Goal: Task Accomplishment & Management: Use online tool/utility

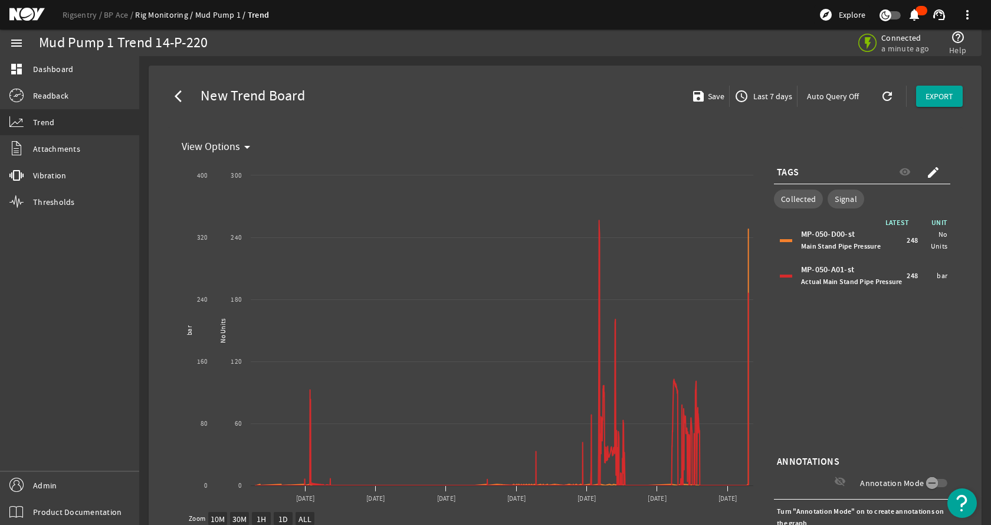
select select "10M"
click at [64, 14] on link "Rigsentry" at bounding box center [83, 14] width 41 height 11
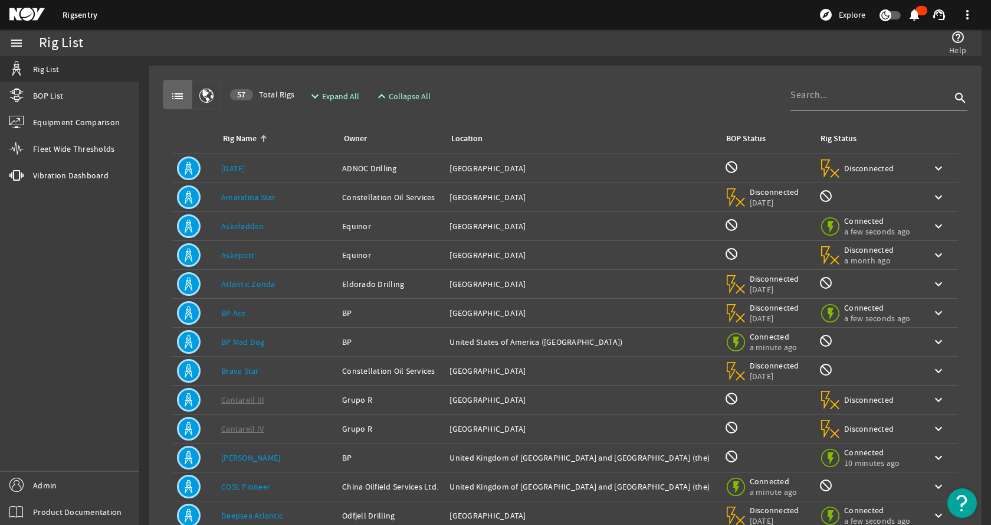
click at [824, 100] on input at bounding box center [871, 95] width 160 height 14
click at [303, 194] on td "Rig Name: [PERSON_NAME]" at bounding box center [277, 197] width 121 height 29
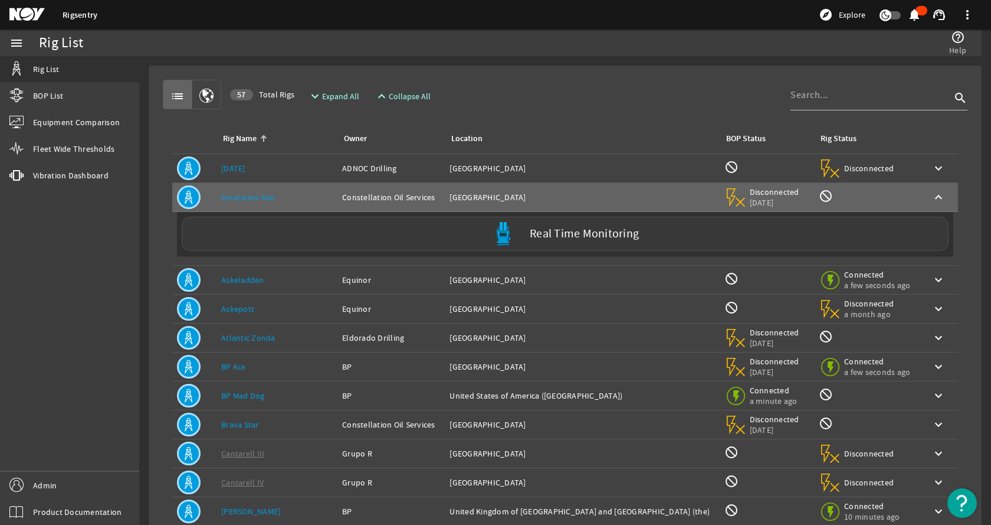
click at [304, 237] on div "Real Time Monitoring" at bounding box center [565, 234] width 767 height 34
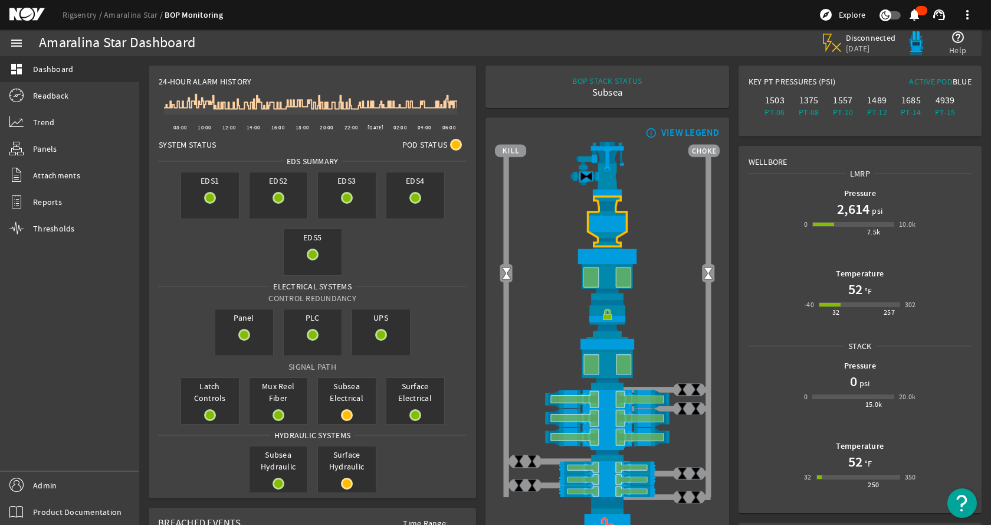
click at [476, 160] on rigsentry-mat-card "24-Hour Alarm History Created with Highcharts 11.1.0 08:00 10:00 12:00 14:00 16…" at bounding box center [312, 282] width 337 height 442
click at [539, 112] on rigsentry-mat-card "BOP STACK STATUS Subsea END OF WELL - ACTIVE STACK -" at bounding box center [607, 87] width 253 height 52
click at [42, 92] on span "Readback" at bounding box center [50, 96] width 35 height 12
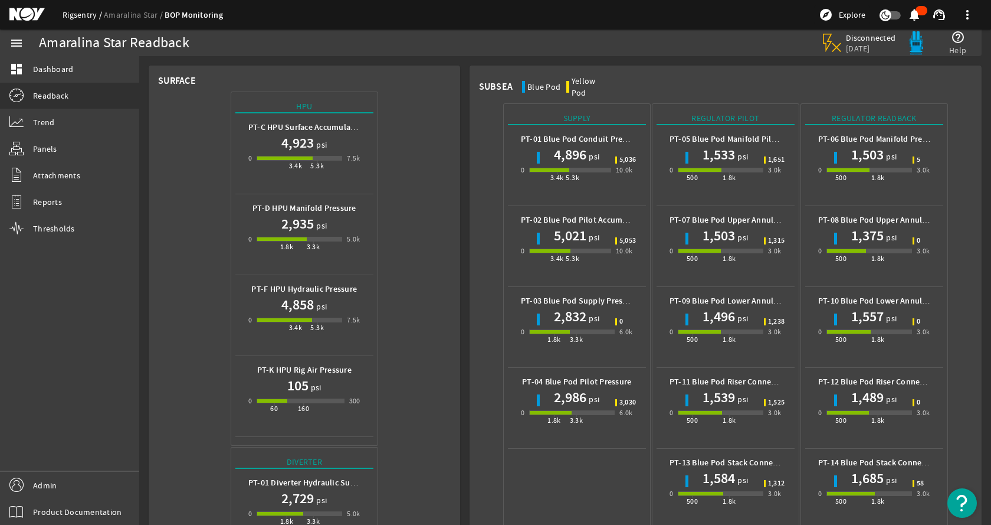
click at [71, 14] on link "Rigsentry" at bounding box center [83, 14] width 41 height 11
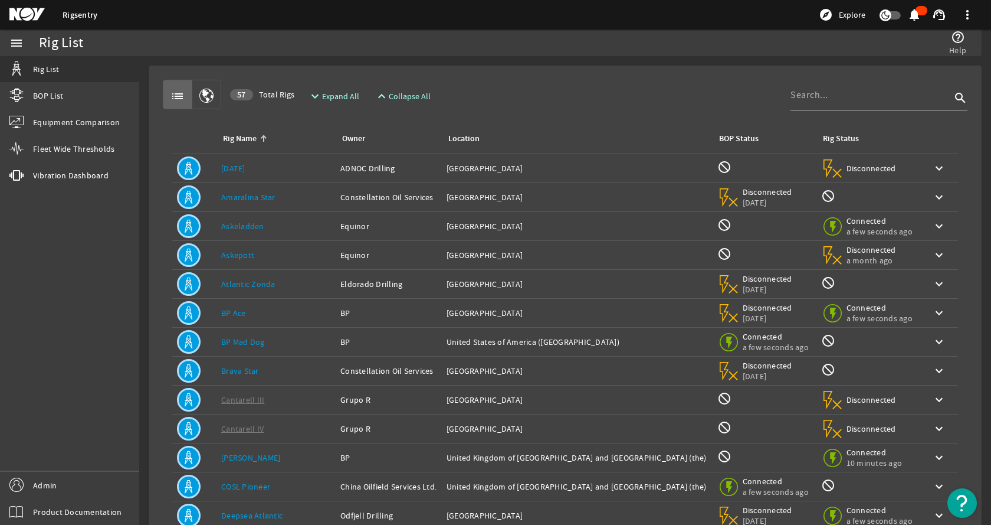
click at [504, 63] on rigsentry-mat-card "list 57 Total Rigs expand_more Expand All expand_less Collapse All search Rig N…" at bounding box center [565, 355] width 852 height 598
click at [340, 198] on div "Owner: Constellation Oil Services" at bounding box center [388, 197] width 97 height 12
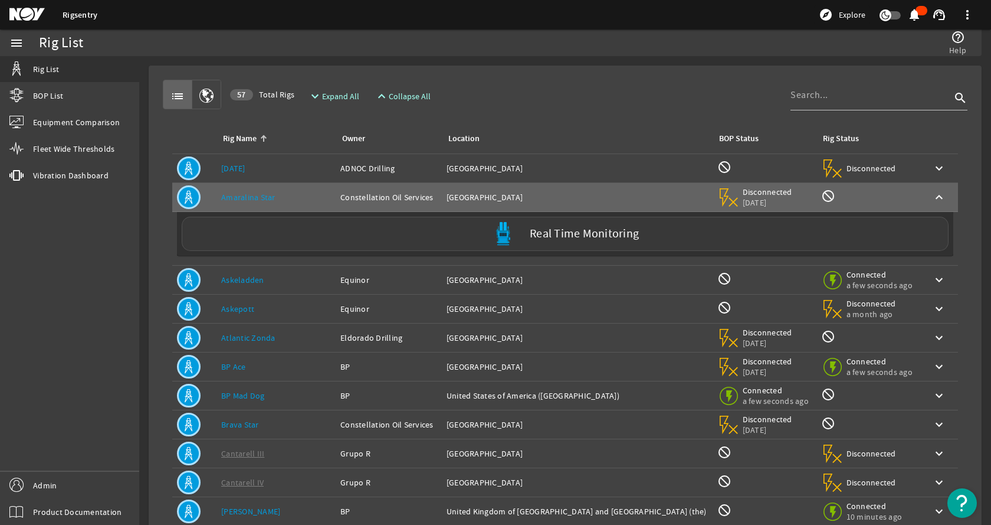
click at [259, 235] on div "Real Time Monitoring" at bounding box center [565, 234] width 767 height 34
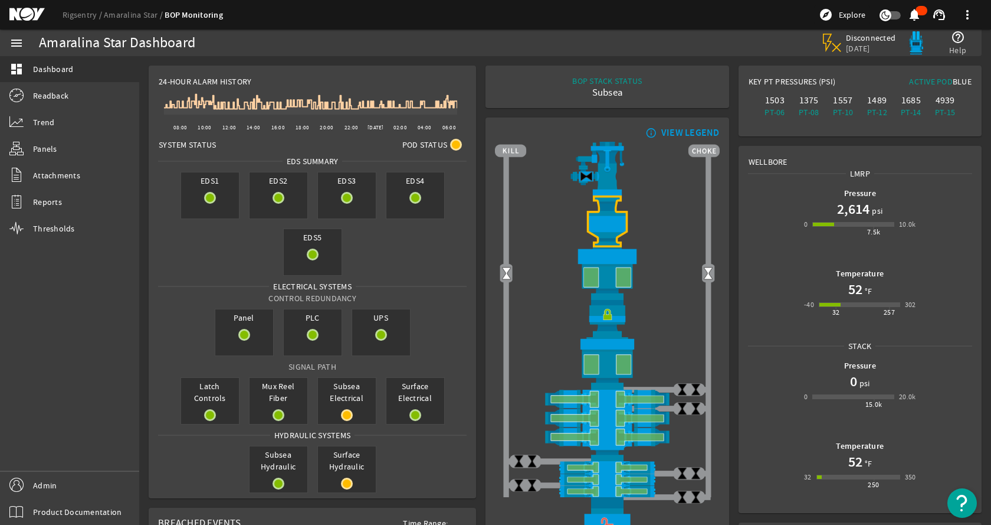
click at [81, 288] on div "menu dashboard Dashboard Readback Trend Panels Attachments Reports Thresholds A…" at bounding box center [69, 276] width 139 height 495
click at [79, 18] on link "Rigsentry" at bounding box center [83, 14] width 41 height 11
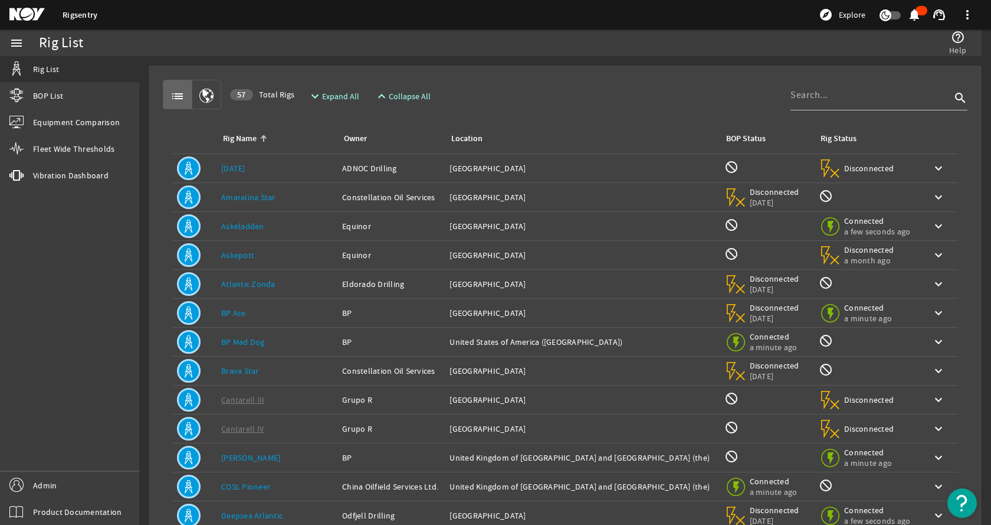
click at [516, 50] on div "help_outline Help" at bounding box center [741, 42] width 464 height 27
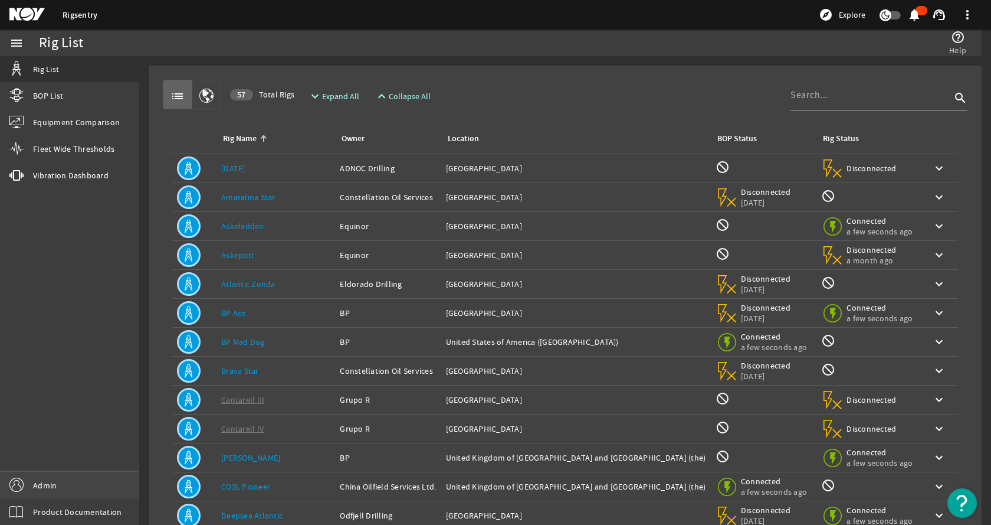
click at [55, 487] on span "Admin" at bounding box center [45, 485] width 24 height 12
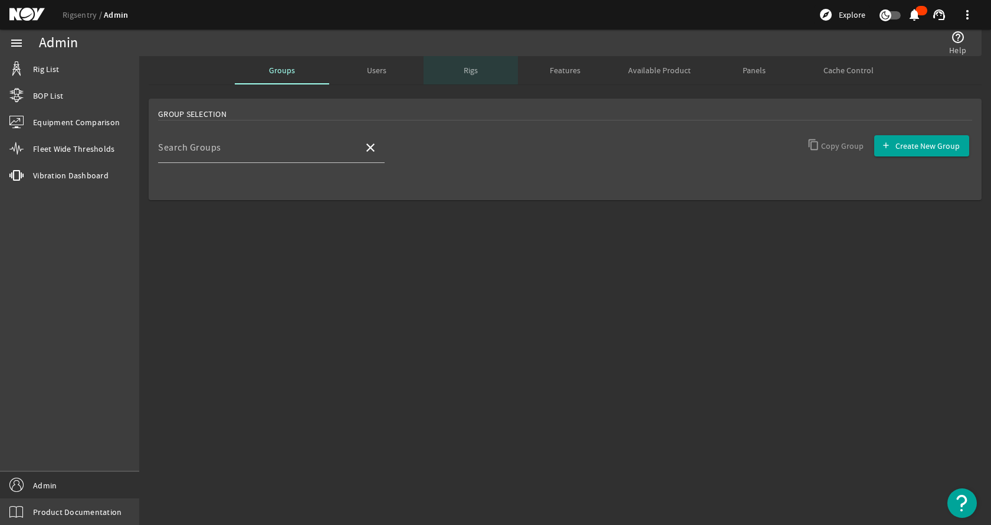
click at [465, 68] on span "Rigs" at bounding box center [471, 70] width 14 height 8
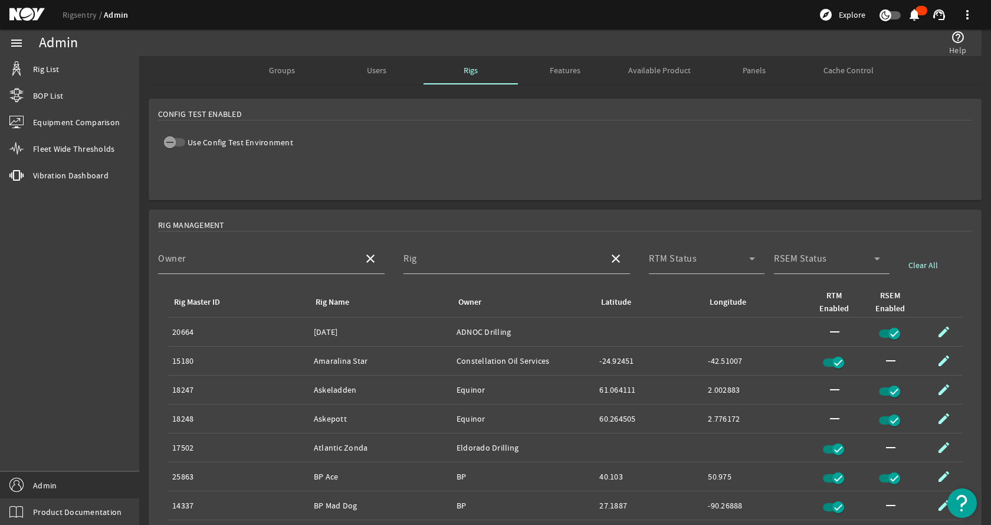
click at [359, 64] on div "Users" at bounding box center [376, 70] width 94 height 28
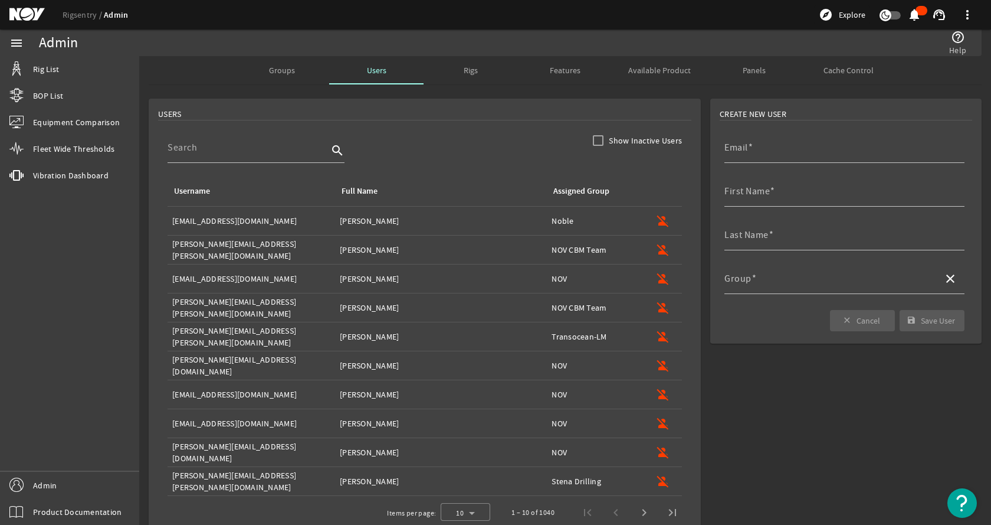
click at [274, 70] on span "Groups" at bounding box center [282, 70] width 26 height 8
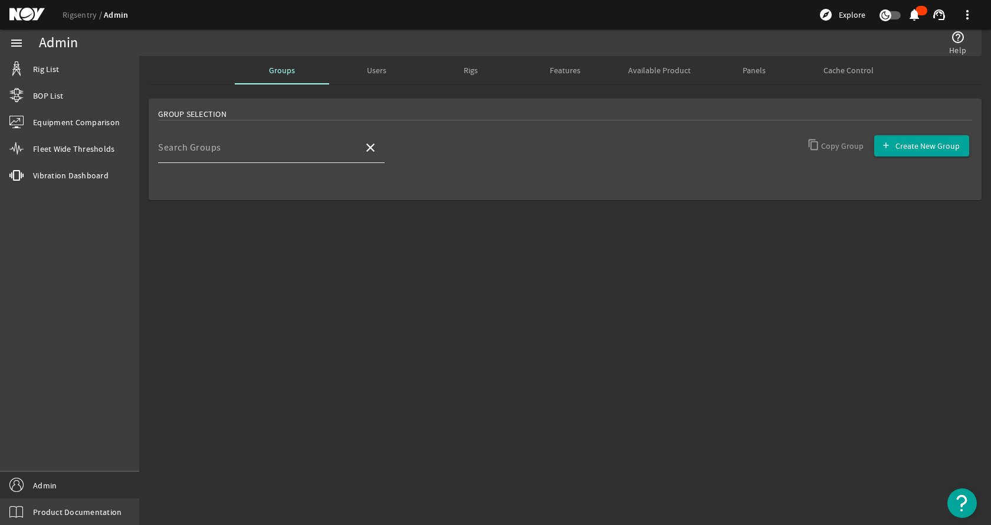
click at [215, 152] on mat-label "Search Groups" at bounding box center [189, 148] width 63 height 12
click at [215, 152] on input "Search Groups" at bounding box center [256, 152] width 196 height 14
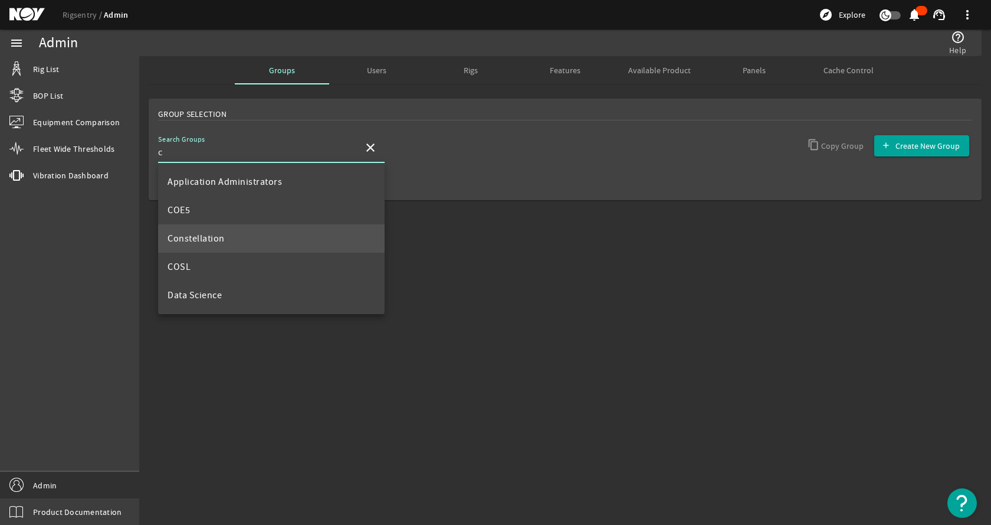
click at [219, 237] on span "Constellation" at bounding box center [196, 238] width 57 height 12
type input "Constellation"
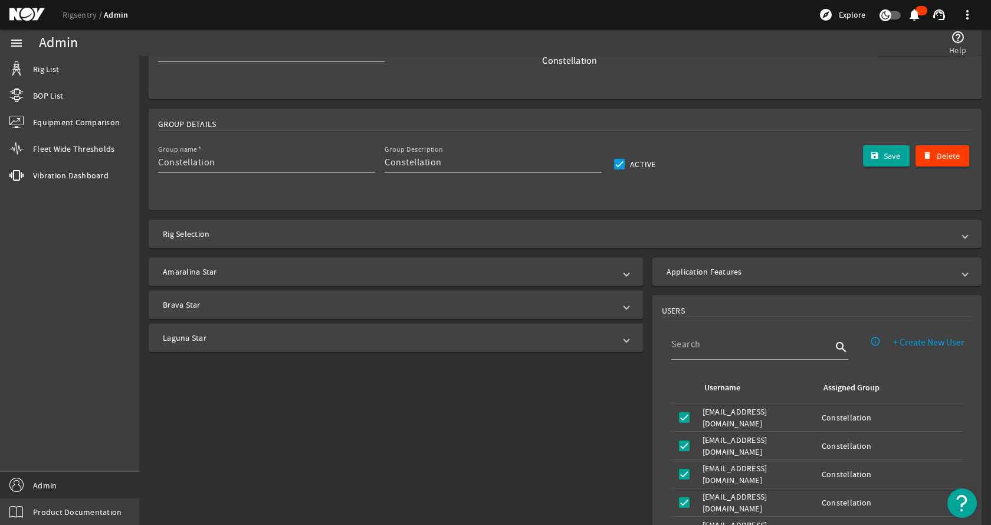
scroll to position [118, 0]
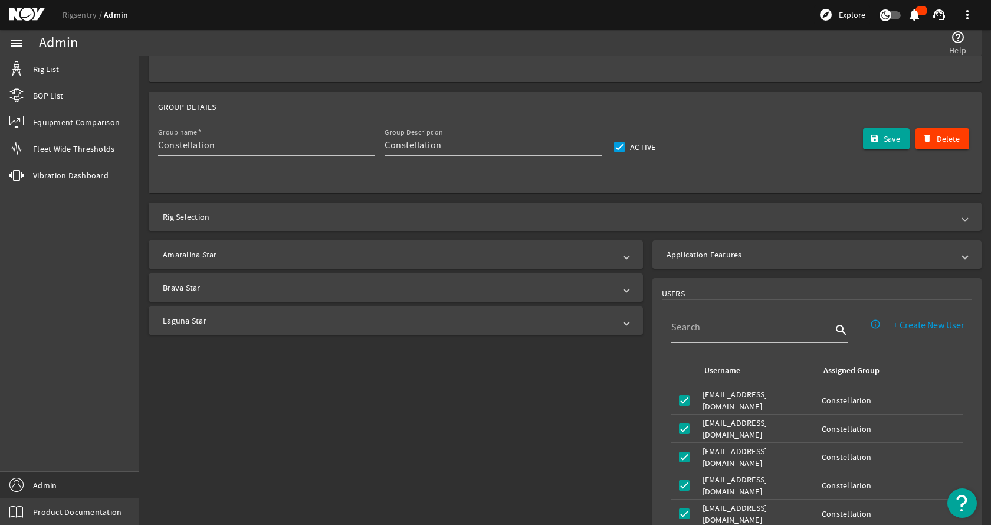
click at [271, 249] on mat-panel-title "Amaralina Star" at bounding box center [389, 254] width 452 height 12
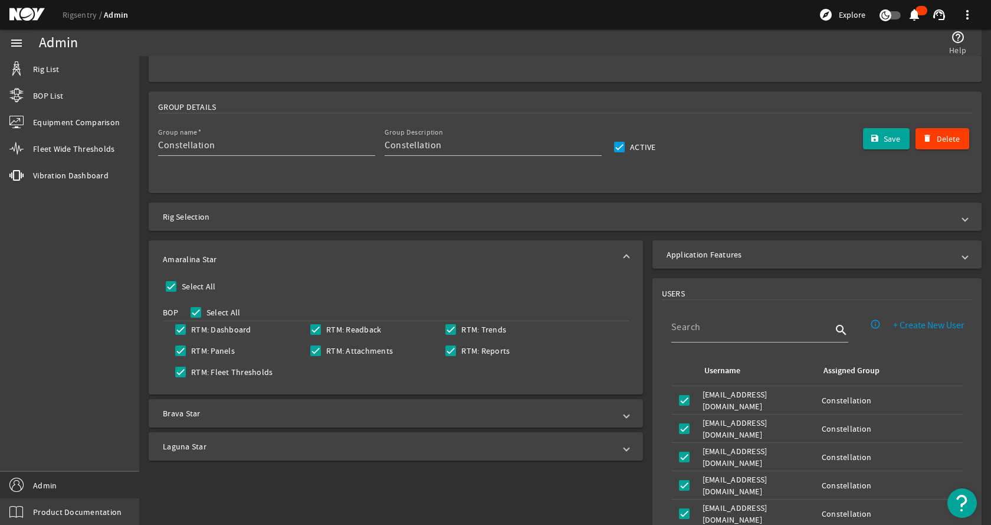
click at [253, 449] on mat-panel-title "Laguna Star" at bounding box center [389, 446] width 452 height 12
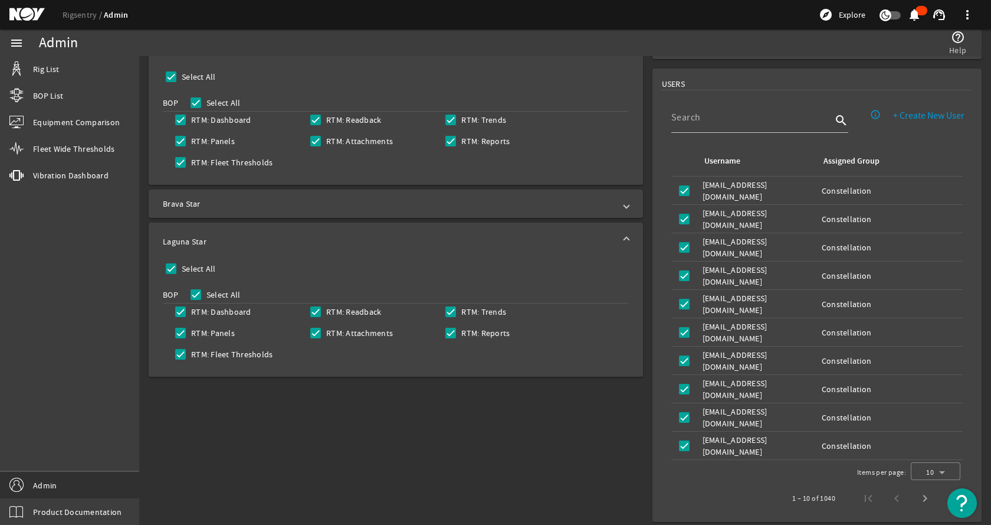
scroll to position [329, 0]
click at [362, 235] on mat-panel-title "Laguna Star" at bounding box center [389, 240] width 452 height 12
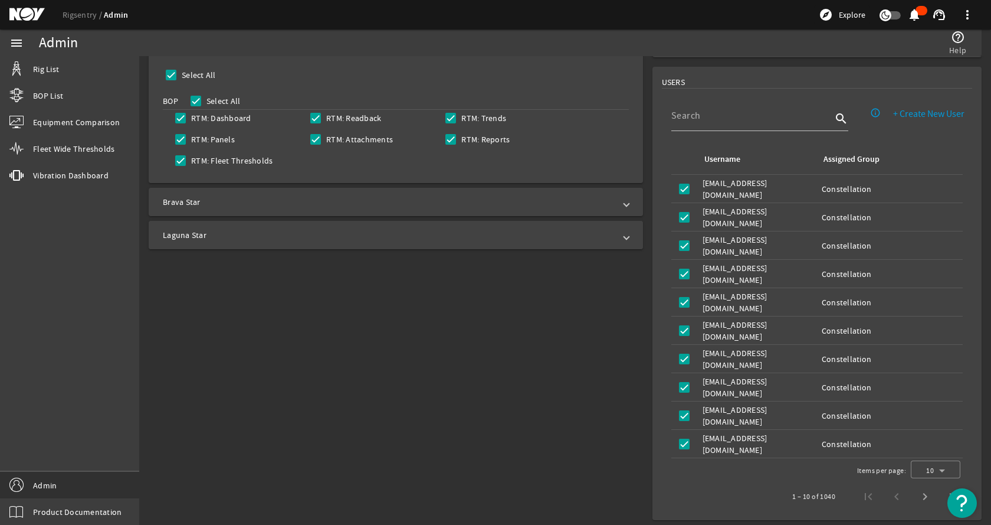
click at [362, 235] on mat-panel-title "Laguna Star" at bounding box center [389, 235] width 452 height 12
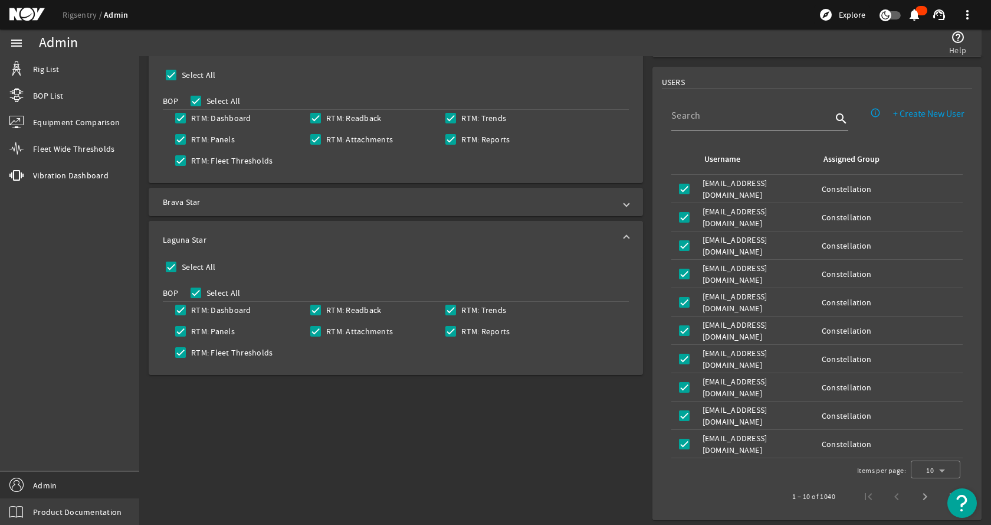
click at [362, 235] on mat-panel-title "Laguna Star" at bounding box center [389, 240] width 452 height 12
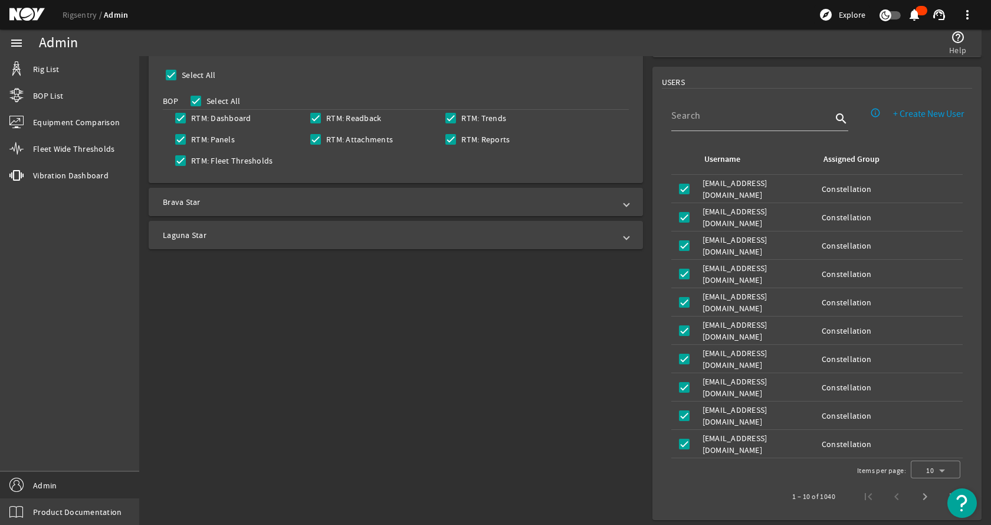
click at [393, 198] on mat-panel-title "Brava Star" at bounding box center [389, 202] width 452 height 12
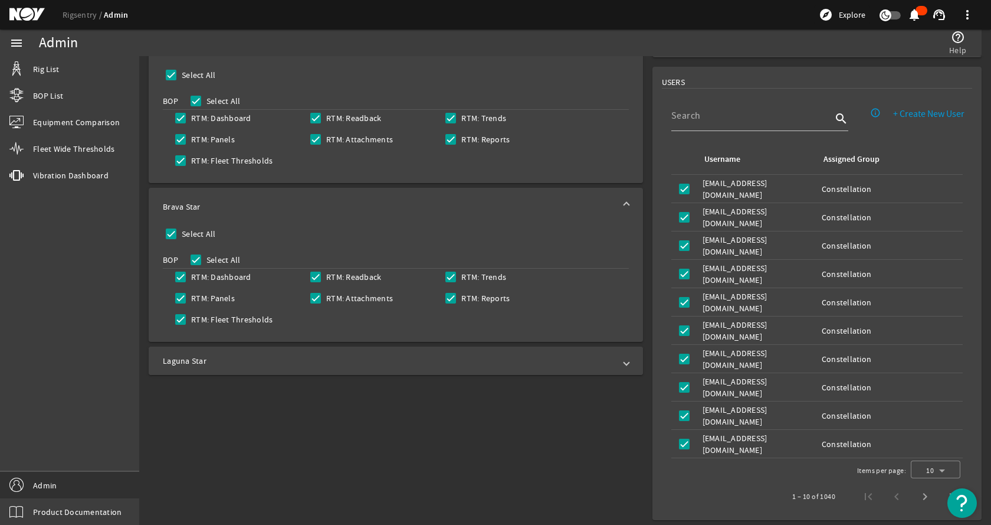
click at [309, 360] on mat-panel-title "Laguna Star" at bounding box center [389, 361] width 452 height 12
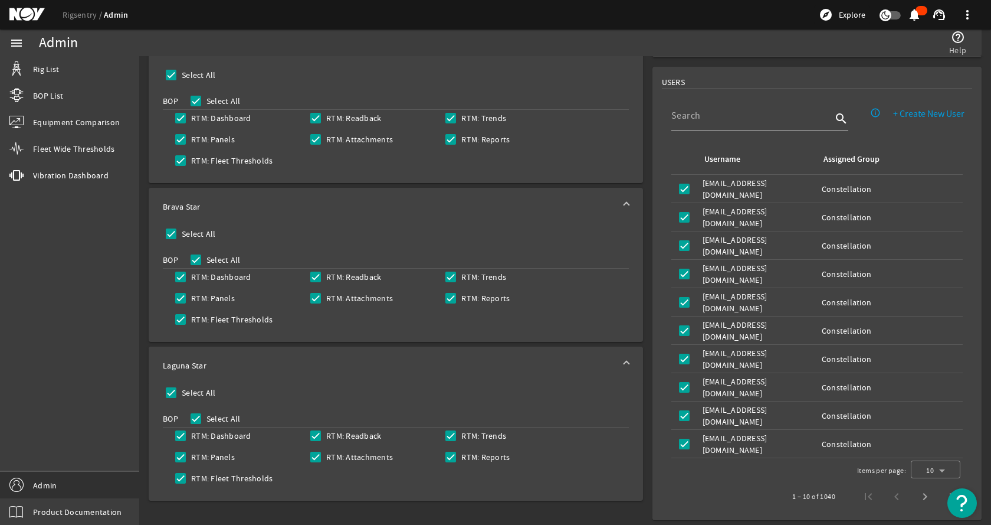
scroll to position [0, 0]
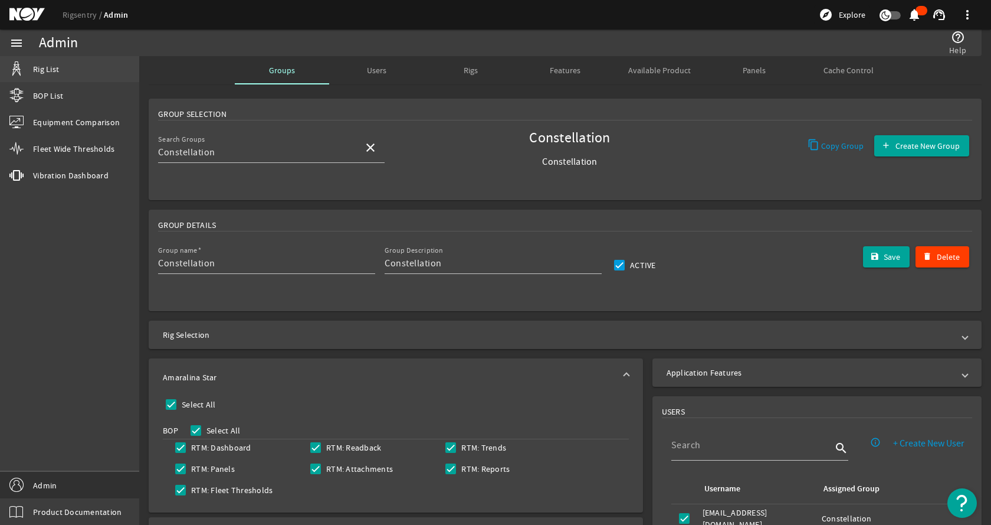
click at [74, 70] on link "Rig List" at bounding box center [69, 69] width 139 height 26
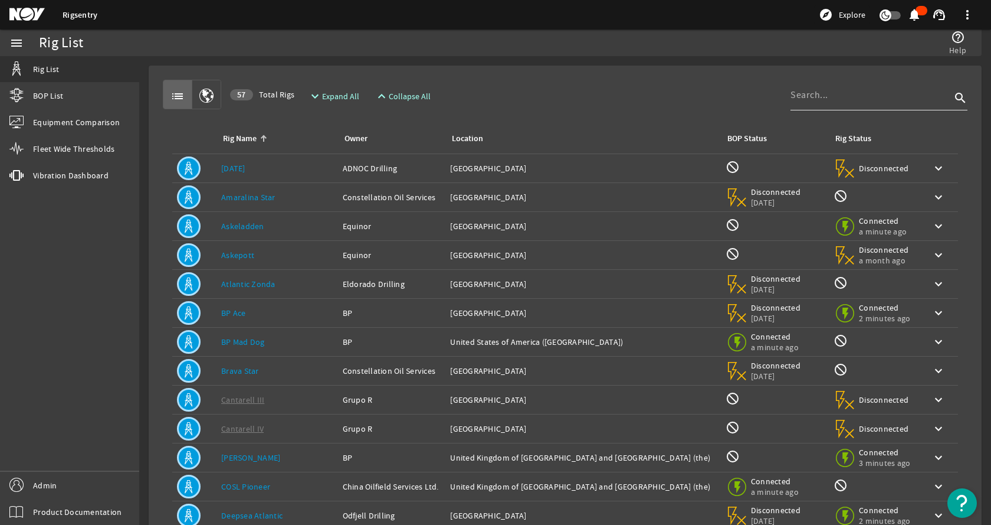
click at [813, 95] on input at bounding box center [871, 95] width 160 height 14
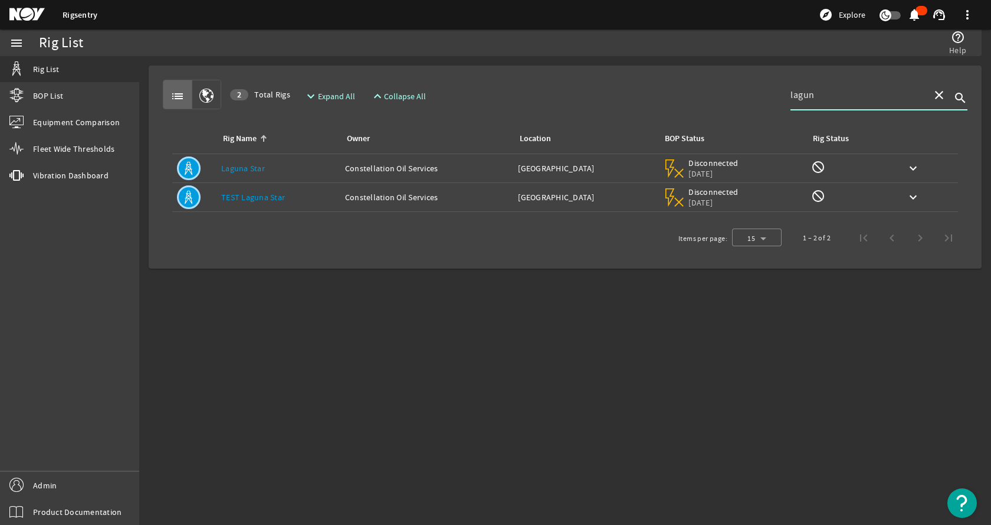
type input "lagun"
click at [296, 165] on div "Rig Name: Laguna Star" at bounding box center [278, 168] width 114 height 12
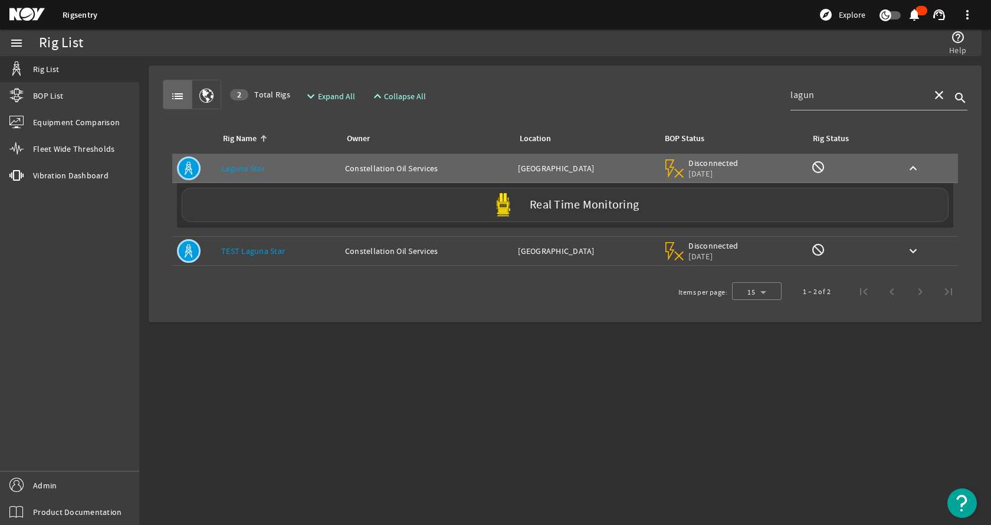
click at [319, 221] on div "Real Time Monitoring" at bounding box center [565, 205] width 767 height 34
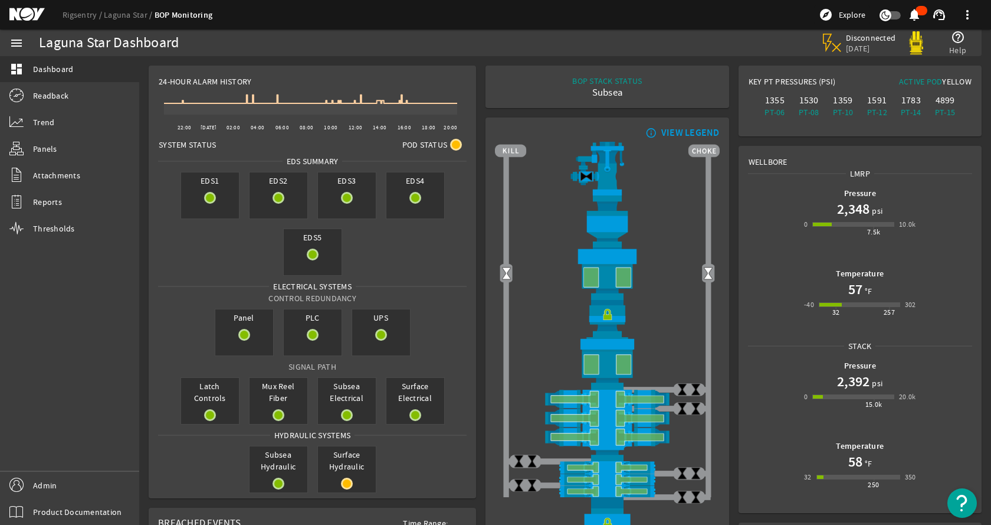
click at [481, 176] on rigsentry-mat-card "info_outline VIEW LEGEND" at bounding box center [607, 340] width 253 height 455
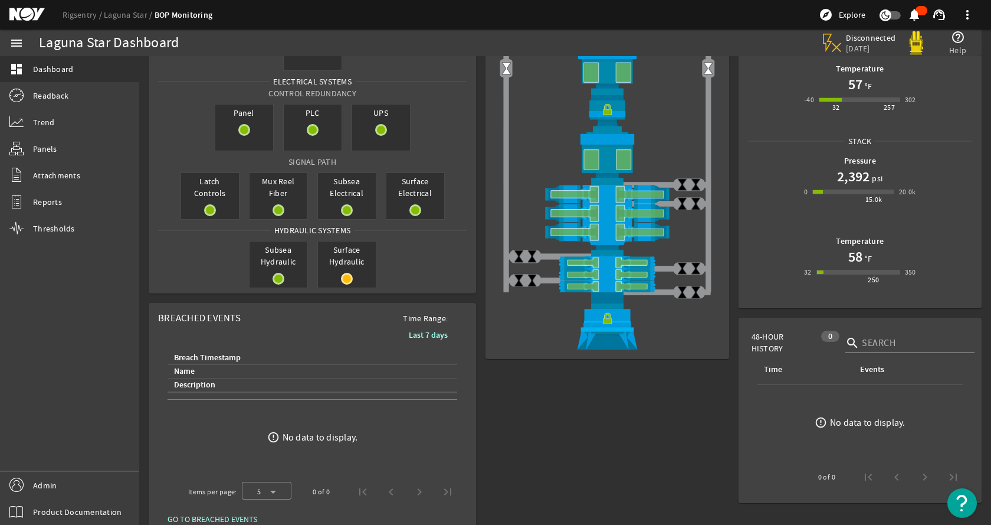
scroll to position [228, 0]
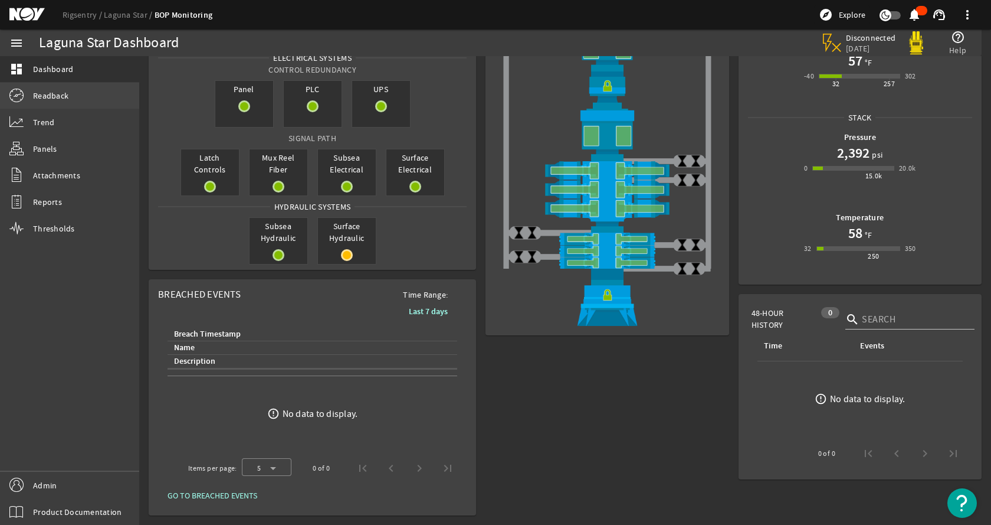
click at [45, 100] on span "Readback" at bounding box center [50, 96] width 35 height 12
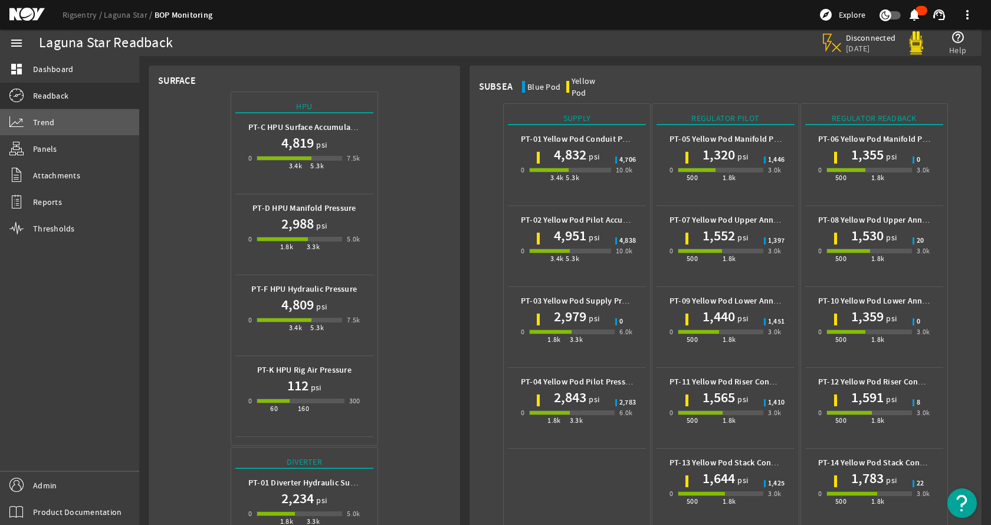
click at [47, 123] on span "Trend" at bounding box center [43, 122] width 21 height 12
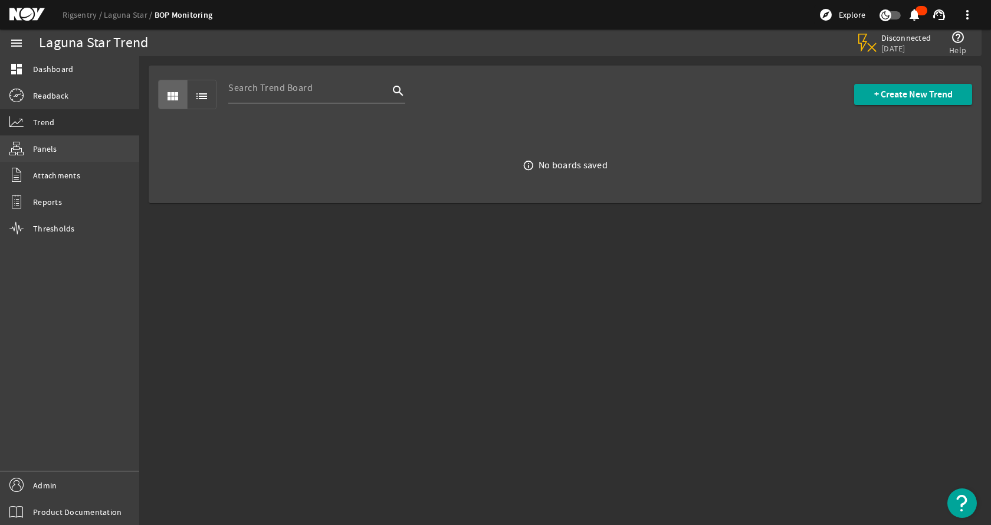
click at [71, 154] on link "Panels" at bounding box center [69, 149] width 139 height 26
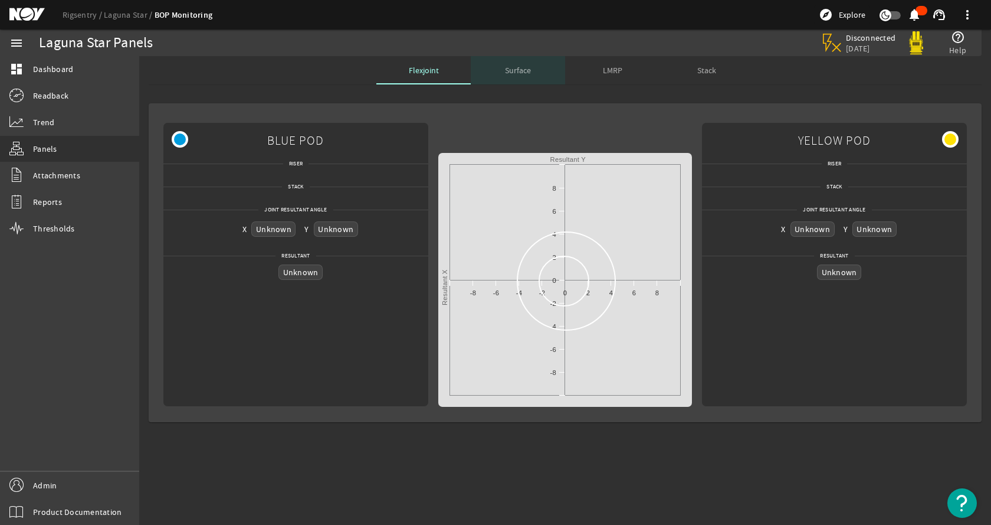
click at [515, 69] on span "Surface" at bounding box center [518, 70] width 26 height 8
